Goal: Information Seeking & Learning: Find specific page/section

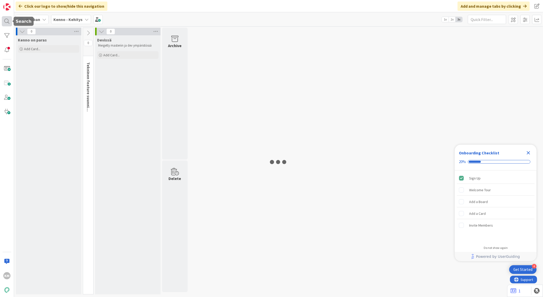
click at [4, 21] on div at bounding box center [7, 21] width 10 height 10
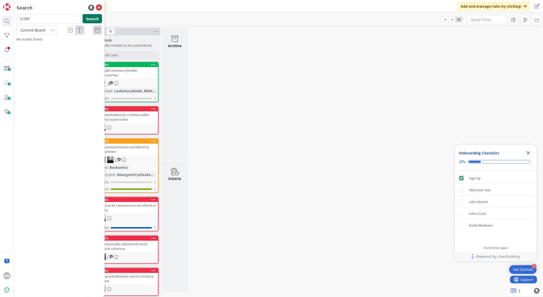
type input "22389"
click at [85, 18] on button "Search" at bounding box center [92, 18] width 19 height 9
click at [39, 32] on span "Current Board" at bounding box center [32, 29] width 27 height 7
click at [40, 50] on span "All Boards" at bounding box center [45, 51] width 53 height 8
drag, startPoint x: 43, startPoint y: 14, endPoint x: 0, endPoint y: 11, distance: 43.6
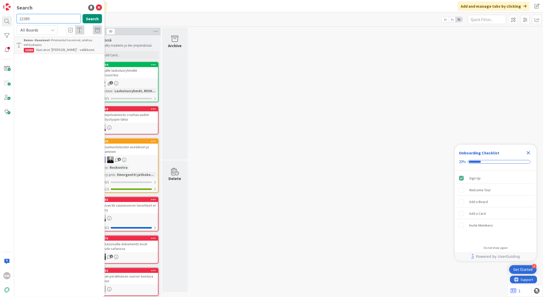
click at [0, 11] on html "4 Get Started Onboarding Checklist 20% Sign Up Welcome Tour Add a Board Add a C…" at bounding box center [271, 148] width 543 height 297
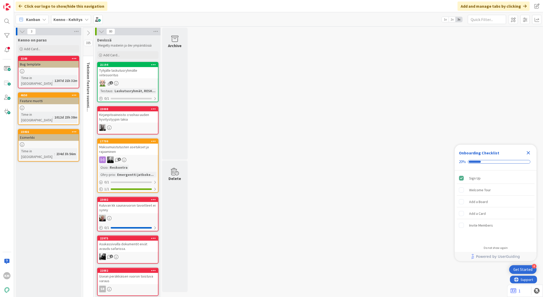
click at [3, 21] on div at bounding box center [7, 21] width 10 height 10
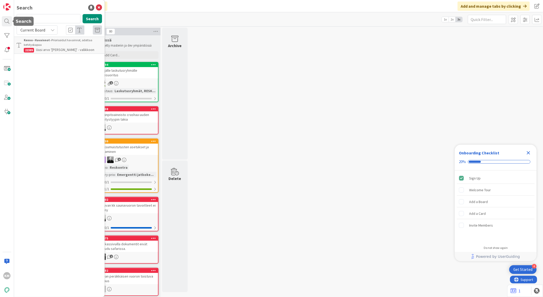
drag, startPoint x: 40, startPoint y: 19, endPoint x: 0, endPoint y: 17, distance: 40.0
click at [0, 17] on html "4 Get Started Onboarding Checklist 20% Sign Up Welcome Tour Add a Board Add a C…" at bounding box center [271, 148] width 543 height 297
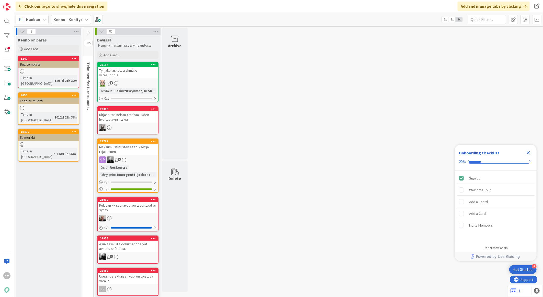
click at [4, 17] on div at bounding box center [7, 21] width 10 height 10
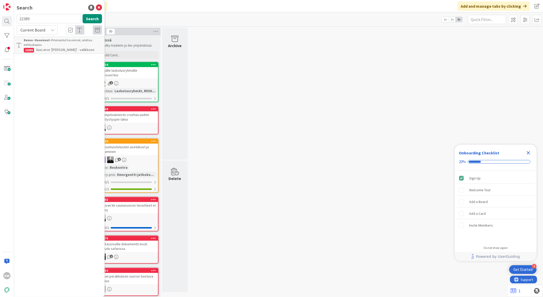
click at [44, 19] on input "22389" at bounding box center [49, 18] width 64 height 9
type input "2"
type input "28099"
click at [93, 17] on button "Search" at bounding box center [92, 18] width 19 height 9
click at [50, 29] on div "Current Board" at bounding box center [37, 29] width 41 height 9
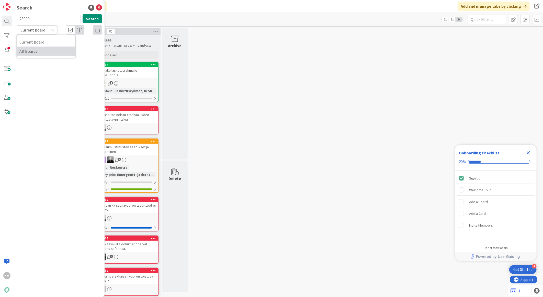
click at [40, 52] on span "All Boards" at bounding box center [45, 51] width 53 height 8
drag, startPoint x: 38, startPoint y: 19, endPoint x: -1, endPoint y: 7, distance: 41.3
click at [0, 7] on html "4 Get Started Onboarding Checklist 20% Sign Up Welcome Tour Add a Board Add a C…" at bounding box center [271, 148] width 543 height 297
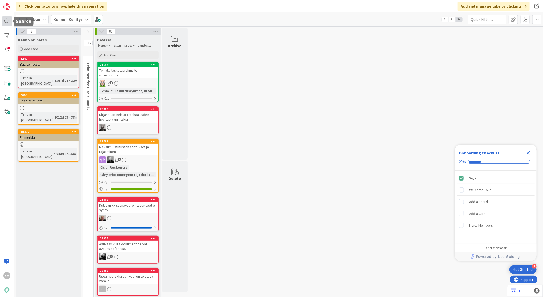
click at [7, 21] on div at bounding box center [7, 21] width 10 height 10
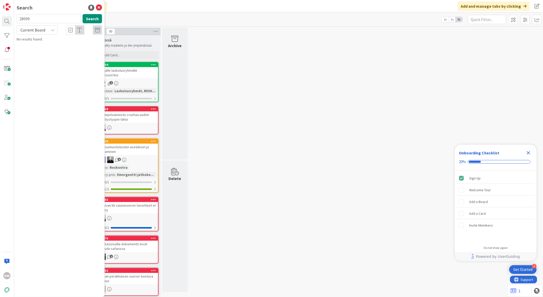
drag, startPoint x: 34, startPoint y: 20, endPoint x: 17, endPoint y: 21, distance: 17.5
click at [17, 21] on input "28099" at bounding box center [49, 18] width 64 height 9
type input "22799"
click at [68, 49] on p "Ei löydä vuokralaiselle voimassa olevaa pysäköintipaikkasopimus" at bounding box center [63, 47] width 78 height 11
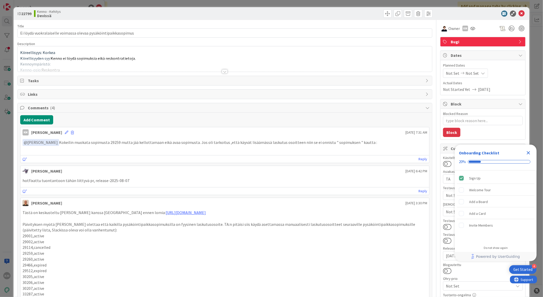
type textarea "x"
click at [223, 72] on div at bounding box center [225, 71] width 6 height 4
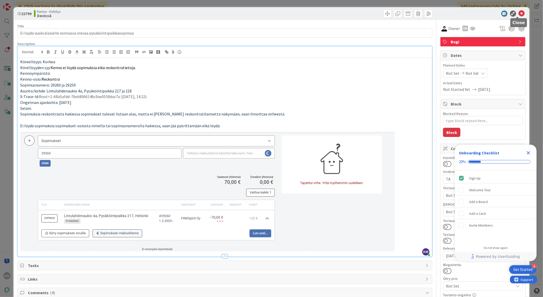
click at [519, 13] on icon at bounding box center [522, 13] width 6 height 6
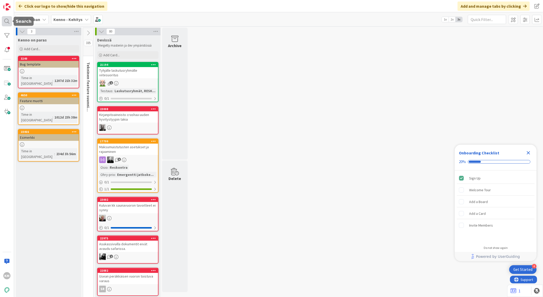
click at [9, 20] on div at bounding box center [7, 21] width 10 height 10
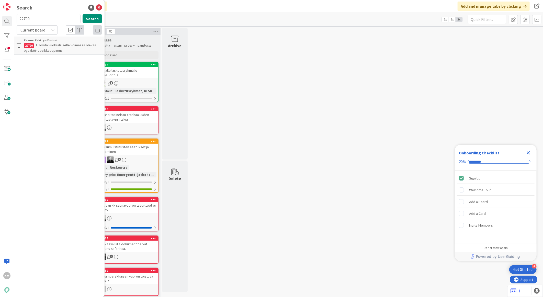
drag, startPoint x: 43, startPoint y: 17, endPoint x: 14, endPoint y: 20, distance: 29.3
click at [14, 20] on div "22799 Search" at bounding box center [60, 19] width 92 height 11
type input "21259"
click at [50, 32] on div "Current Board" at bounding box center [37, 29] width 41 height 9
click at [41, 48] on span "All Boards" at bounding box center [45, 51] width 53 height 8
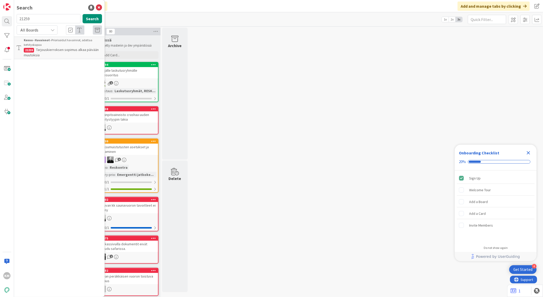
click at [46, 54] on p "Tarjouskierroksen sopimus alkaa päivään muutoksia" at bounding box center [63, 52] width 78 height 11
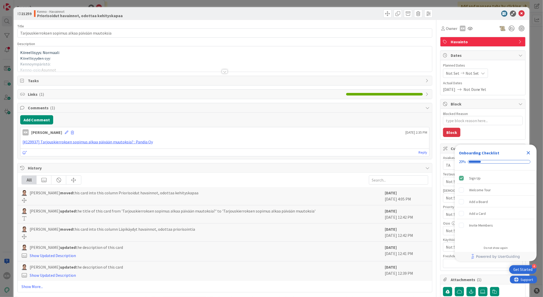
type textarea "x"
click at [519, 14] on icon at bounding box center [522, 13] width 6 height 6
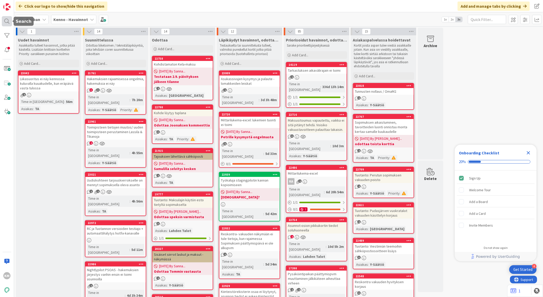
drag, startPoint x: 6, startPoint y: 23, endPoint x: 9, endPoint y: 25, distance: 3.2
click at [7, 24] on div at bounding box center [7, 21] width 10 height 10
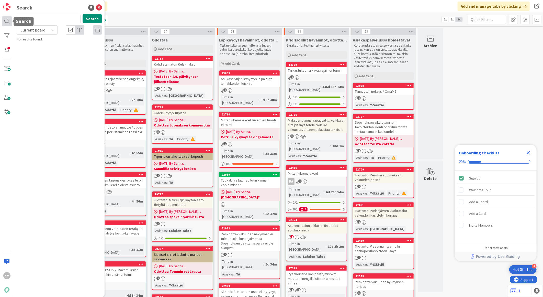
drag, startPoint x: 49, startPoint y: 18, endPoint x: 2, endPoint y: 18, distance: 47.1
click at [4, 17] on div "KM Search 21259 Search Current Board No results found." at bounding box center [7, 148] width 14 height 297
type input "21841"
drag, startPoint x: 35, startPoint y: 16, endPoint x: 0, endPoint y: 14, distance: 34.8
click at [0, 14] on html "4 Get Started Onboarding Checklist 20% Sign Up Welcome Tour Add a Board Add a C…" at bounding box center [271, 148] width 543 height 297
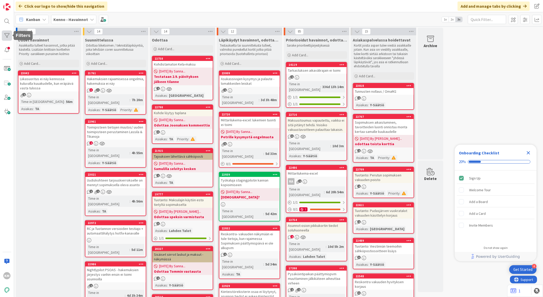
click at [4, 35] on div at bounding box center [7, 35] width 10 height 10
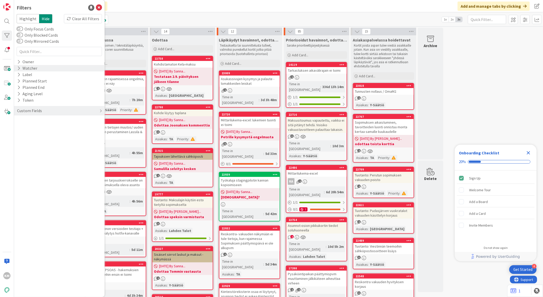
click at [30, 67] on div "Watcher" at bounding box center [27, 68] width 21 height 6
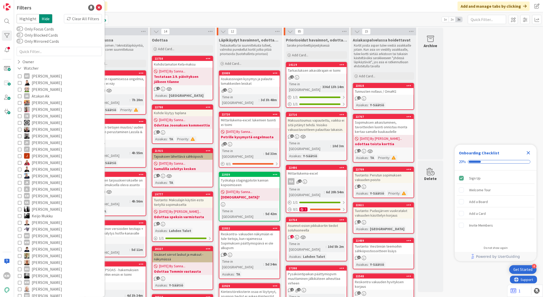
click at [49, 196] on span "[PERSON_NAME]" at bounding box center [47, 195] width 30 height 7
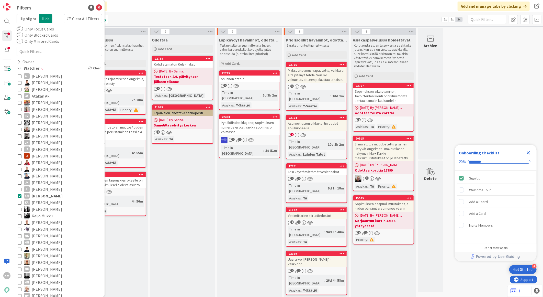
click at [180, 229] on div "Odottaa Add Card... 22758 Kohdistamaton Kela-maksu [DATE] By Sanna... Testataan…" at bounding box center [182, 216] width 65 height 362
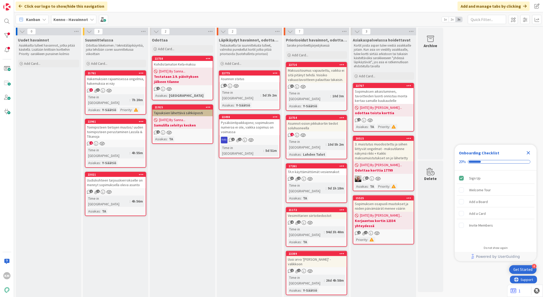
click at [86, 19] on div "Kenno - Havainnot" at bounding box center [73, 19] width 45 height 9
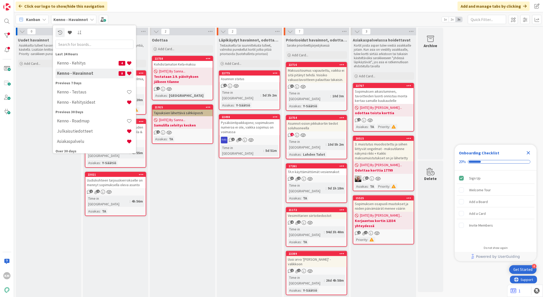
click at [31, 81] on div "Uudet havainnot Asiakkailta tulleet havainnot, jotka pitää käsitellä. Lisätään …" at bounding box center [48, 216] width 65 height 362
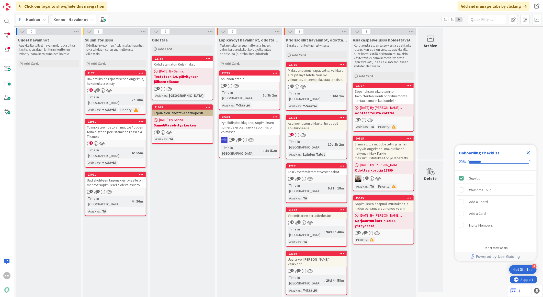
click at [90, 19] on icon at bounding box center [92, 19] width 4 height 4
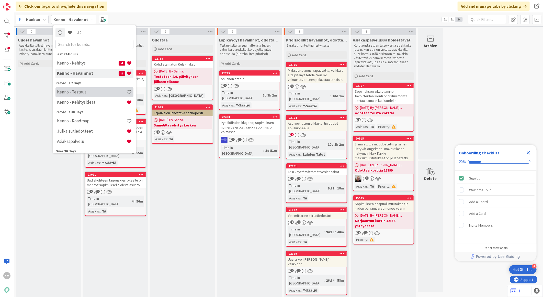
click at [93, 94] on h4 "Kenno - Testaus" at bounding box center [92, 91] width 70 height 5
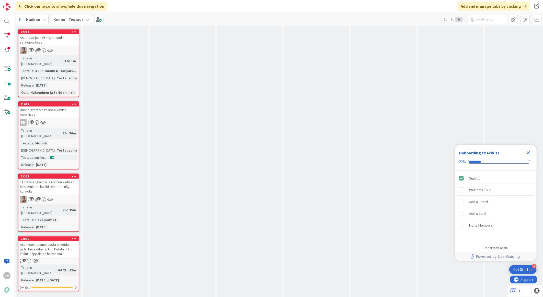
scroll to position [194, 0]
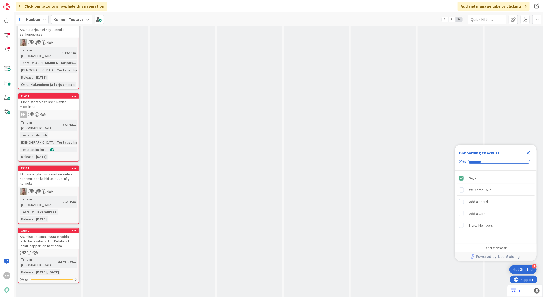
click at [54, 233] on div "Asumisoikeusmaksusta ei voida pidättää saatavia, kun Pidätä ja luo lasku -näppä…" at bounding box center [48, 241] width 60 height 16
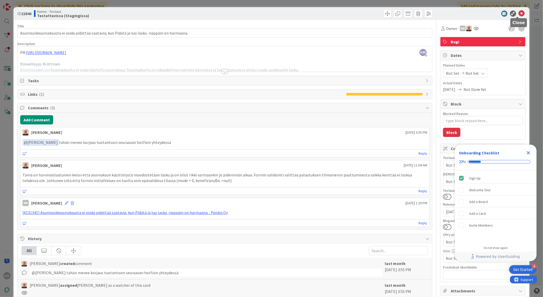
click at [519, 12] on icon at bounding box center [522, 13] width 6 height 6
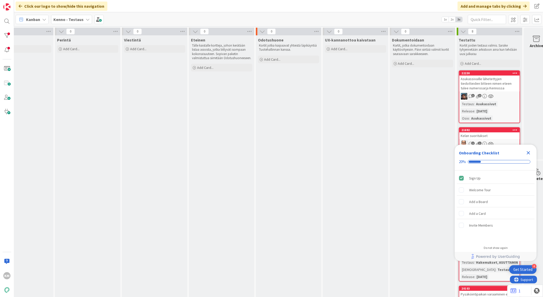
scroll to position [0, 241]
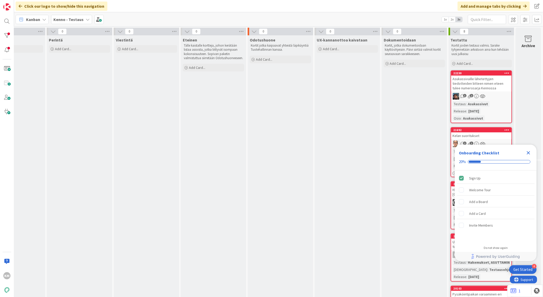
click at [525, 152] on icon "Close Checklist" at bounding box center [528, 153] width 6 height 6
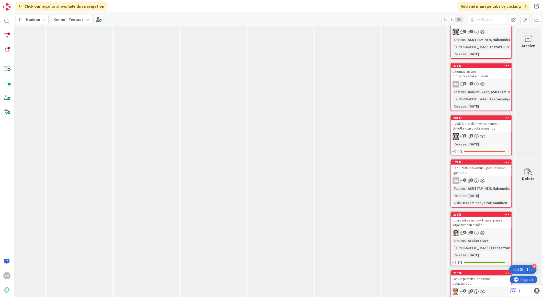
scroll to position [194, 241]
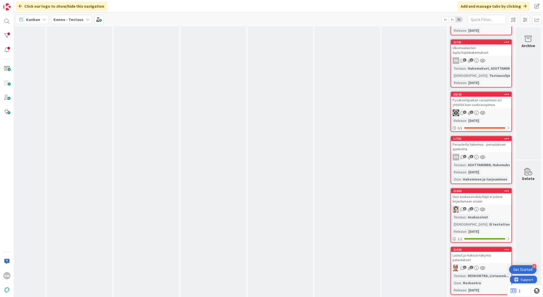
click at [488, 254] on div "Laskut ja maksut-näkymä: palautukset" at bounding box center [481, 257] width 60 height 11
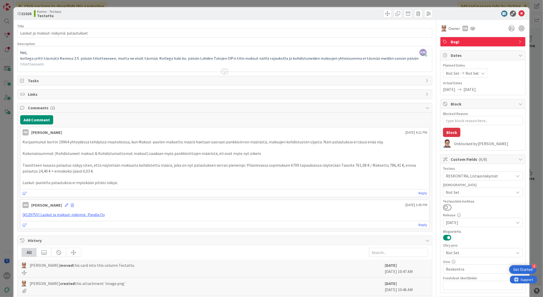
click at [222, 72] on div at bounding box center [225, 71] width 6 height 4
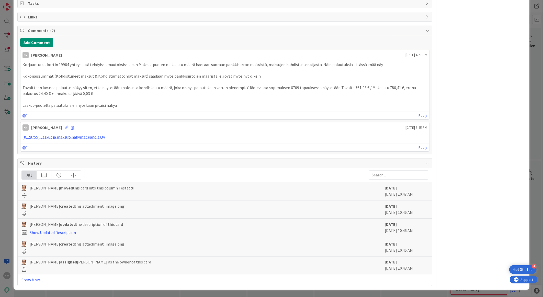
scroll to position [764, 0]
click at [73, 136] on link "[#129755] Laskut ja maksut-näkymä : Pandia Oy" at bounding box center [64, 136] width 82 height 5
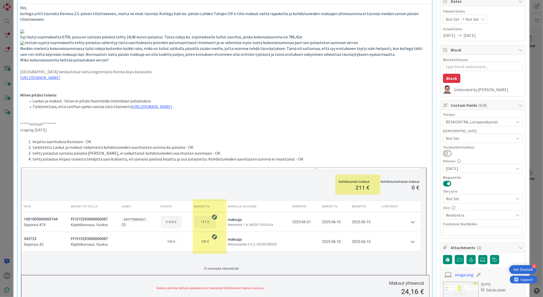
scroll to position [0, 0]
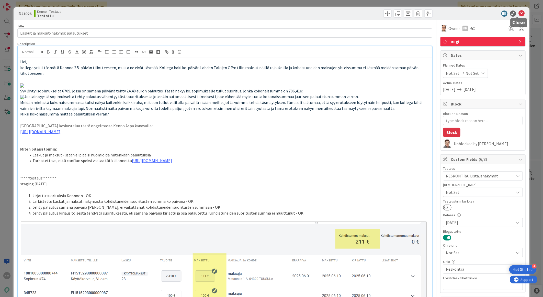
click at [519, 15] on icon at bounding box center [522, 13] width 6 height 6
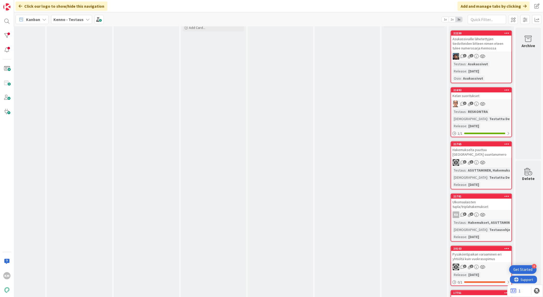
scroll to position [24, 241]
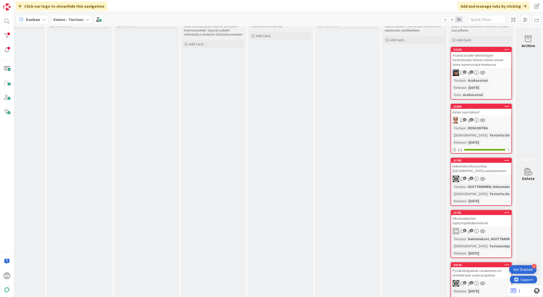
click at [482, 63] on div "Asukassivuille lähetettyjen tiedotteiden liitteen nimen eteen tulee numerosarja…" at bounding box center [481, 60] width 60 height 16
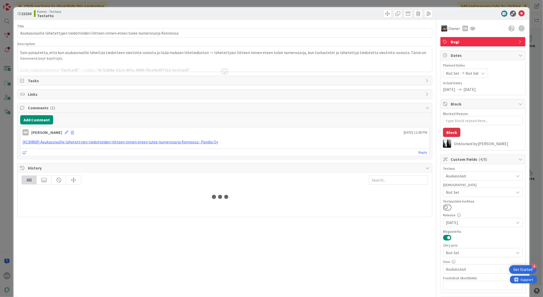
type textarea "x"
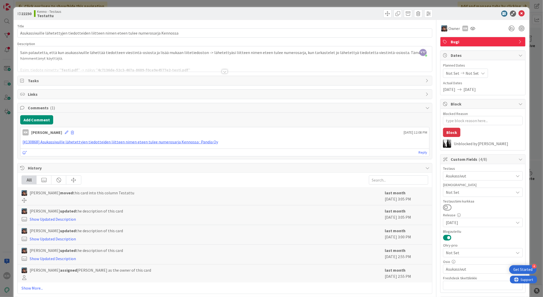
click at [223, 72] on div at bounding box center [225, 71] width 6 height 4
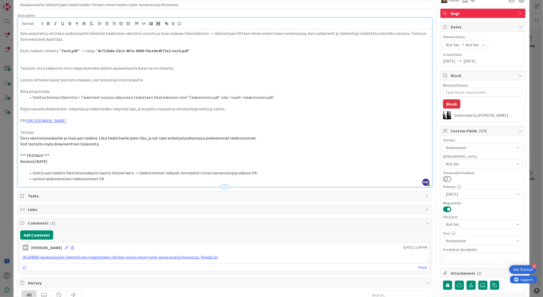
scroll to position [57, 0]
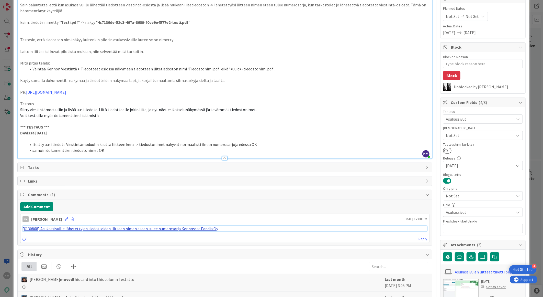
click at [97, 228] on link "[#130868] Asukassivuille lähetettyjen tiedotteiden liitteen nimen eteen tulee n…" at bounding box center [121, 228] width 196 height 5
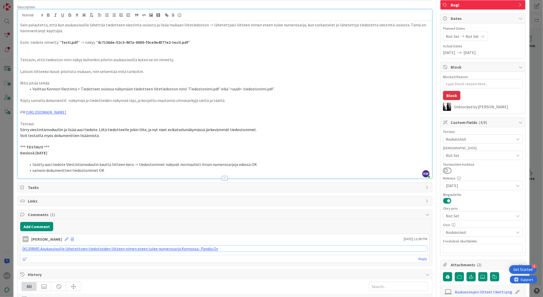
scroll to position [0, 0]
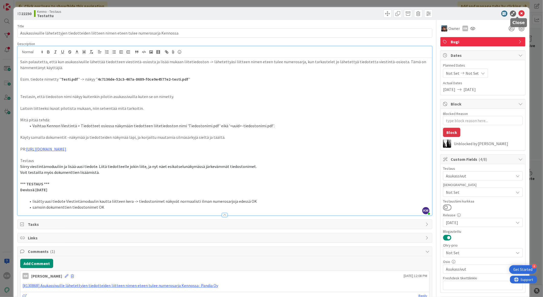
click at [519, 14] on icon at bounding box center [522, 13] width 6 height 6
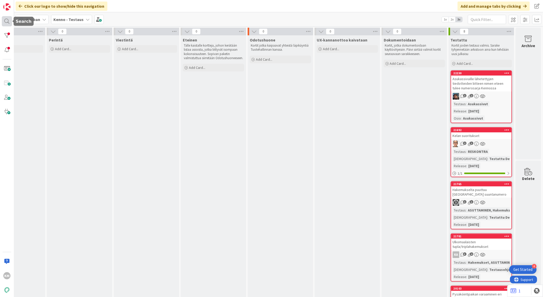
click at [8, 17] on div at bounding box center [7, 21] width 10 height 10
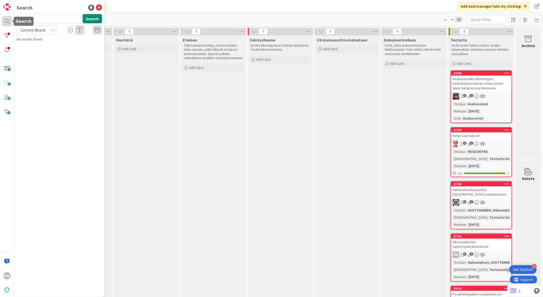
drag, startPoint x: 43, startPoint y: 18, endPoint x: 10, endPoint y: 18, distance: 32.7
click at [10, 18] on div "KM Search 21841 Search Current Board No results found." at bounding box center [7, 148] width 14 height 297
type input "22794"
click at [96, 18] on button "Search" at bounding box center [92, 18] width 19 height 9
click at [52, 32] on div "Current Board" at bounding box center [37, 29] width 41 height 9
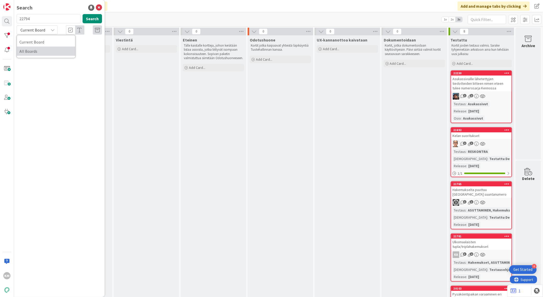
click at [47, 50] on span "All Boards" at bounding box center [45, 51] width 53 height 8
click at [49, 45] on span "Hakemusta ei pysty muokkaamaan" at bounding box center [62, 45] width 53 height 5
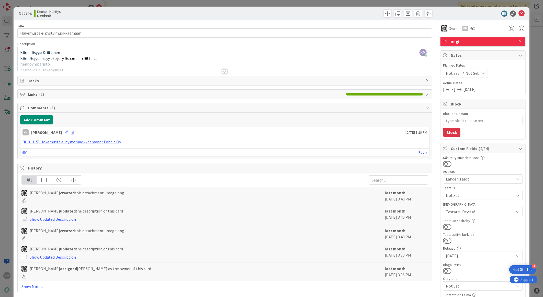
click at [222, 72] on div at bounding box center [225, 71] width 6 height 4
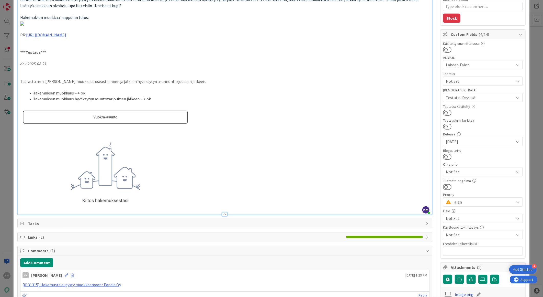
scroll to position [105, 0]
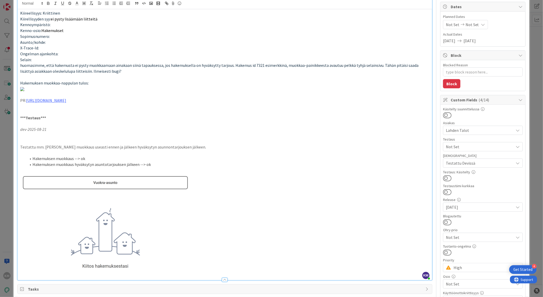
type textarea "x"
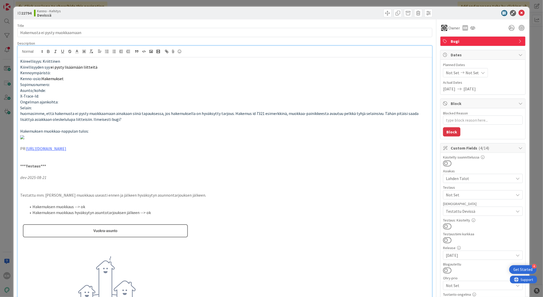
scroll to position [0, 0]
click at [519, 12] on icon at bounding box center [522, 13] width 6 height 6
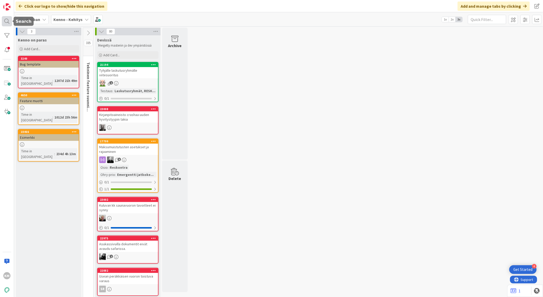
click at [7, 21] on div at bounding box center [7, 21] width 10 height 10
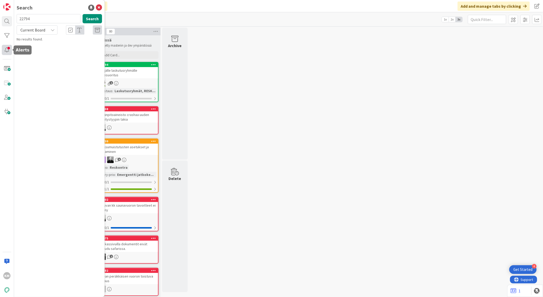
click at [6, 51] on div at bounding box center [7, 50] width 10 height 10
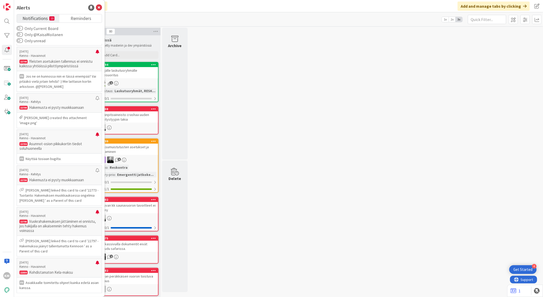
scroll to position [357, 0]
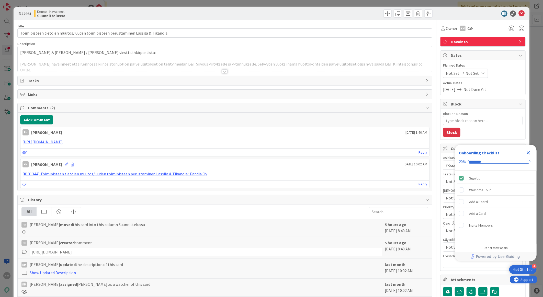
type textarea "x"
click at [223, 72] on div at bounding box center [225, 71] width 6 height 4
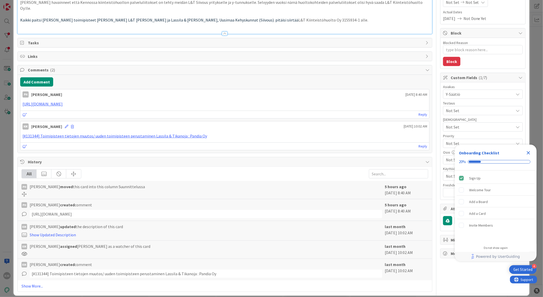
scroll to position [72, 0]
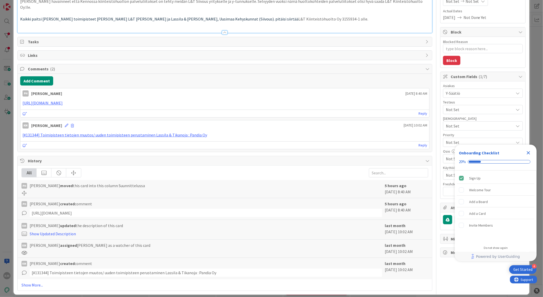
click at [528, 151] on icon "Close Checklist" at bounding box center [528, 153] width 6 height 6
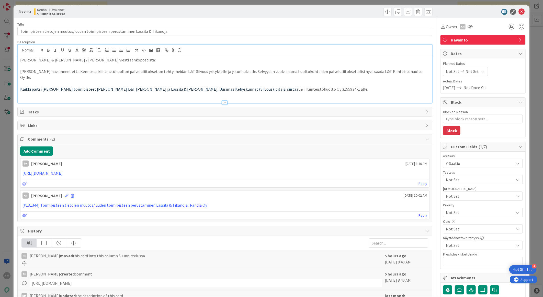
scroll to position [0, 0]
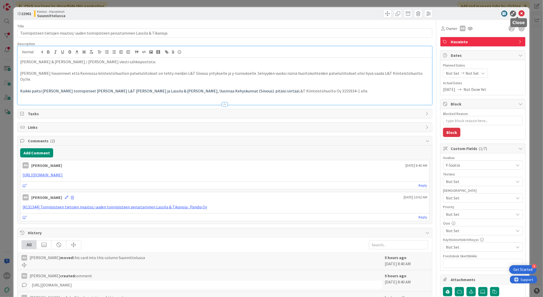
click at [519, 13] on icon at bounding box center [522, 13] width 6 height 6
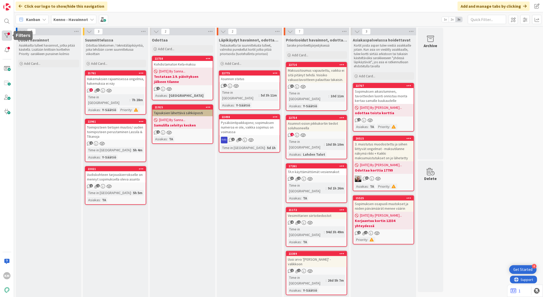
click at [4, 35] on div at bounding box center [7, 35] width 10 height 10
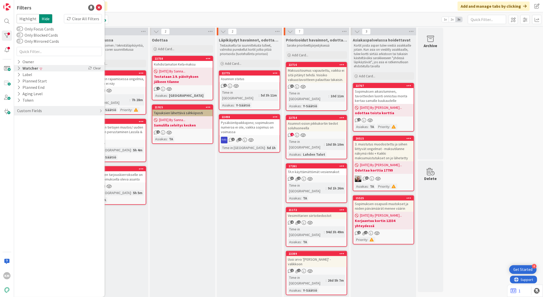
click at [30, 68] on div "Watcher" at bounding box center [28, 68] width 22 height 6
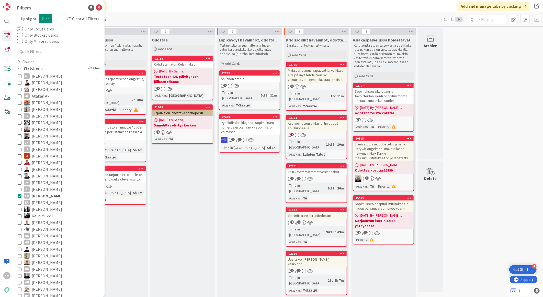
click at [35, 196] on span "[PERSON_NAME]" at bounding box center [47, 195] width 31 height 7
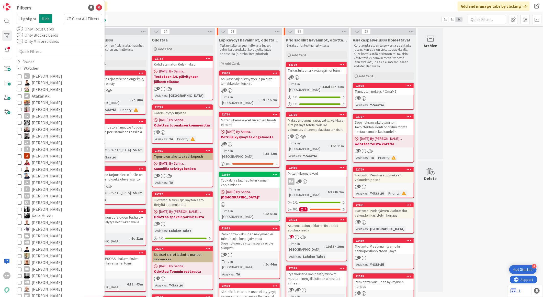
click at [3, 162] on div "KM" at bounding box center [7, 148] width 14 height 297
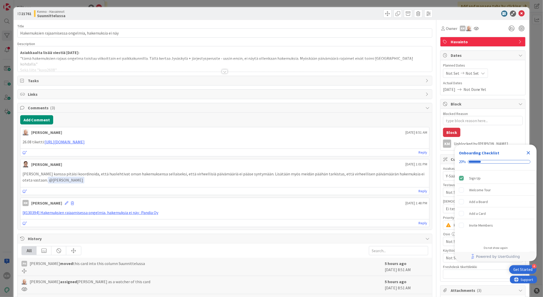
type textarea "x"
click at [223, 73] on div at bounding box center [225, 71] width 6 height 4
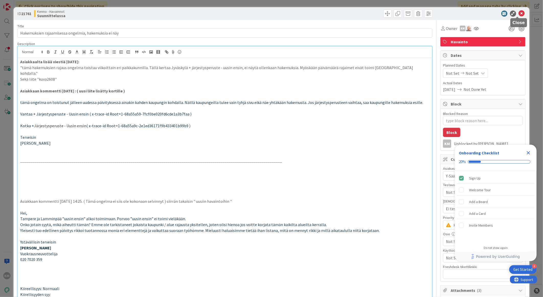
click at [519, 12] on icon at bounding box center [522, 13] width 6 height 6
